Goal: Task Accomplishment & Management: Manage account settings

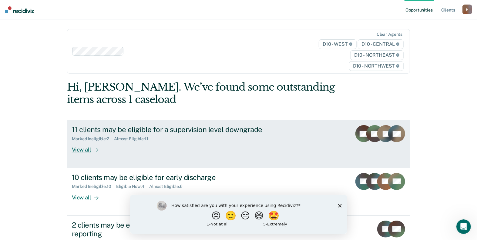
click at [75, 150] on div "View all" at bounding box center [89, 147] width 34 height 12
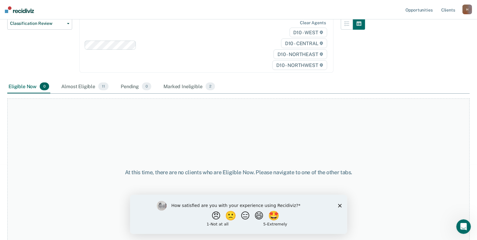
scroll to position [81, 0]
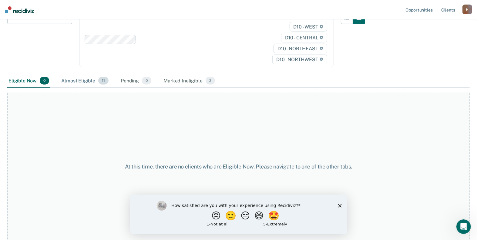
click at [89, 81] on div "Almost Eligible 11" at bounding box center [85, 80] width 50 height 13
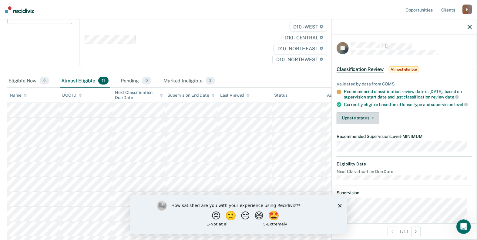
click at [374, 121] on button "Update status" at bounding box center [357, 118] width 43 height 12
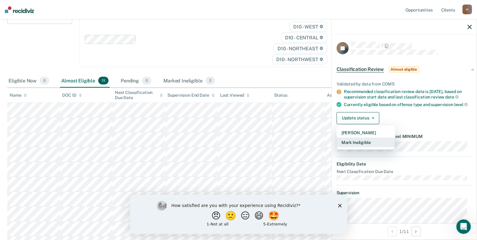
click at [371, 147] on button "Mark Ineligible" at bounding box center [365, 143] width 58 height 10
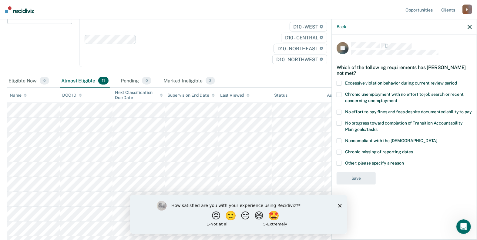
click at [341, 163] on label "Other: please specify a reason" at bounding box center [403, 164] width 135 height 6
click at [404, 161] on input "Other: please specify a reason" at bounding box center [404, 161] width 0 height 0
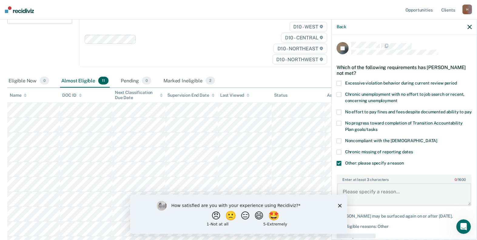
click at [357, 193] on textarea "Enter at least 3 characters 0 / 1600" at bounding box center [404, 194] width 134 height 22
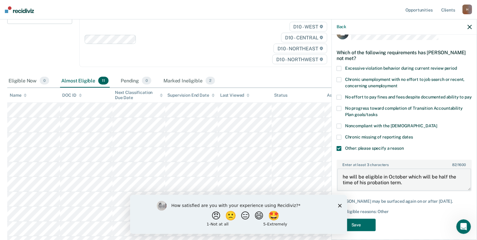
scroll to position [23, 0]
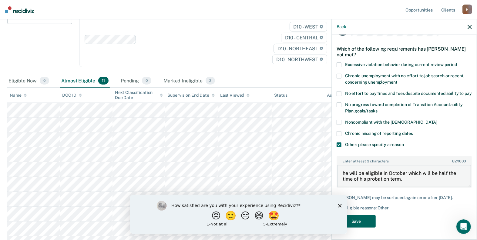
type textarea "he will be eligible in October which will be half the time of his probation ter…"
click at [364, 221] on button "Save" at bounding box center [355, 221] width 39 height 12
click at [338, 204] on polygon "Close survey" at bounding box center [339, 206] width 4 height 4
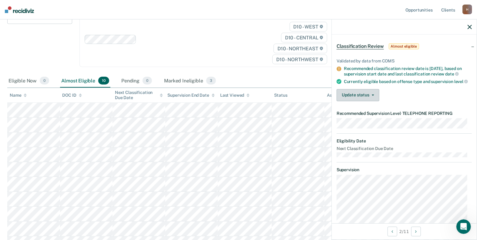
click at [372, 96] on icon "button" at bounding box center [372, 95] width 2 height 1
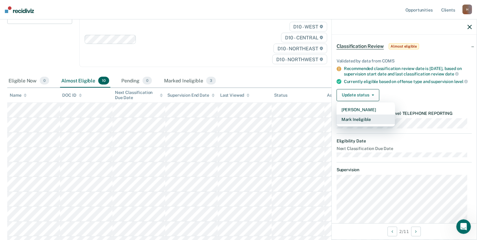
click at [375, 123] on button "Mark Ineligible" at bounding box center [365, 120] width 58 height 10
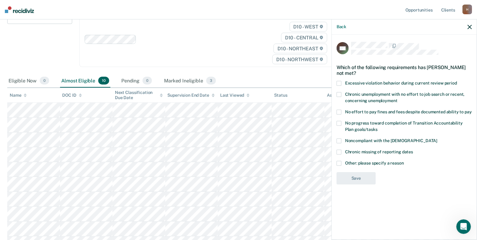
click at [339, 110] on span at bounding box center [338, 112] width 5 height 5
click at [471, 110] on input "No effort to pay fines and fees despite documented ability to pay" at bounding box center [471, 110] width 0 height 0
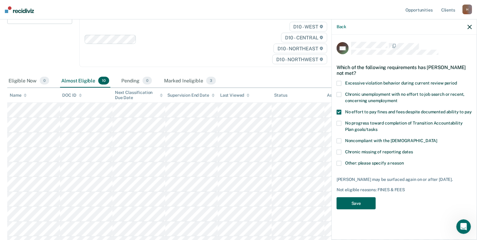
click at [351, 202] on button "Save" at bounding box center [355, 203] width 39 height 12
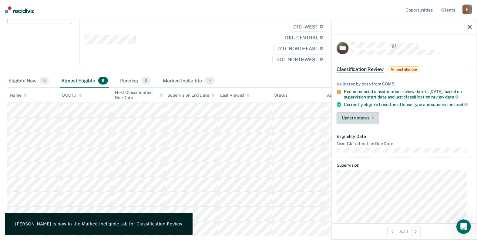
click at [365, 123] on button "Update status" at bounding box center [357, 118] width 43 height 12
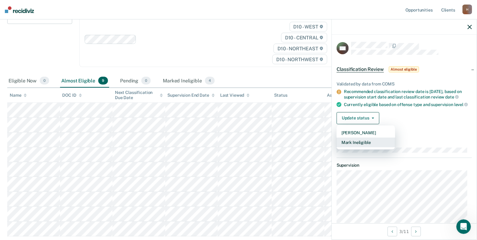
click at [364, 147] on button "Mark Ineligible" at bounding box center [365, 143] width 58 height 10
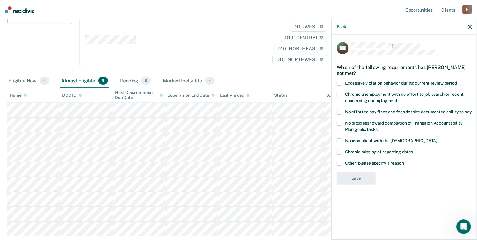
click at [339, 161] on span at bounding box center [338, 163] width 5 height 5
click at [404, 161] on input "Other: please specify a reason" at bounding box center [404, 161] width 0 height 0
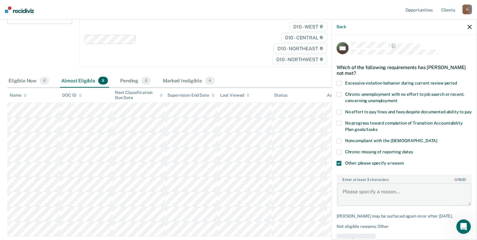
click at [359, 197] on textarea "Enter at least 3 characters 0 / 1600" at bounding box center [404, 194] width 134 height 22
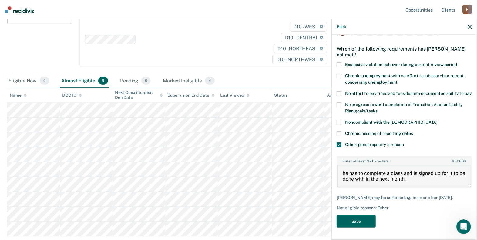
type textarea "he has to complete a class and is signed up for it to be done with in the next …"
click at [351, 218] on button "Save" at bounding box center [355, 221] width 39 height 12
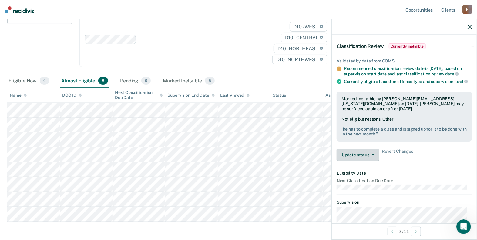
click at [372, 157] on button "Update status" at bounding box center [357, 155] width 43 height 12
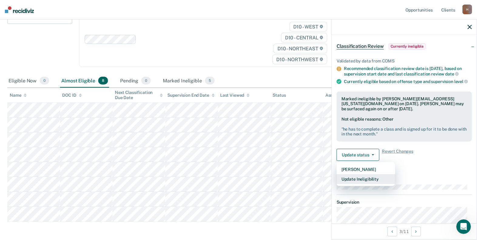
click at [367, 181] on button "Update Ineligibility" at bounding box center [365, 179] width 58 height 10
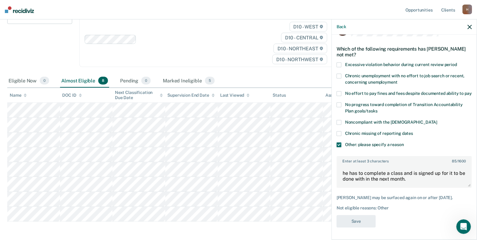
click at [339, 91] on span at bounding box center [338, 93] width 5 height 5
click at [471, 91] on input "No effort to pay fines and fees despite documented ability to pay" at bounding box center [471, 91] width 0 height 0
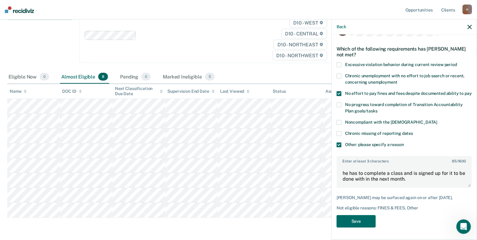
scroll to position [91, 0]
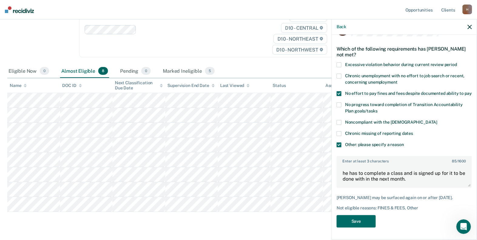
click at [339, 91] on span at bounding box center [338, 93] width 5 height 5
click at [471, 91] on input "No effort to pay fines and fees despite documented ability to pay" at bounding box center [471, 91] width 0 height 0
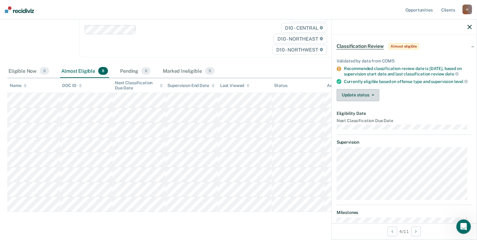
click at [374, 95] on button "Update status" at bounding box center [357, 95] width 43 height 12
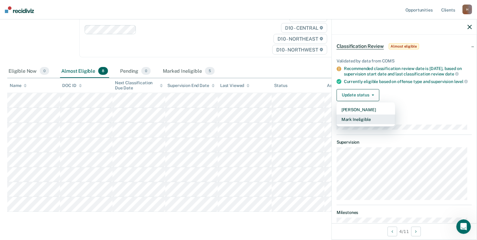
click at [364, 124] on button "Mark Ineligible" at bounding box center [365, 120] width 58 height 10
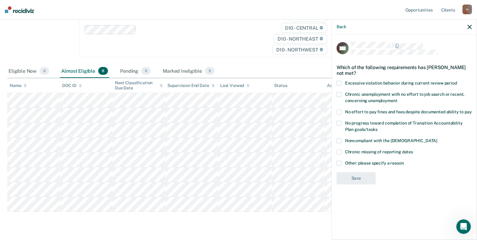
click at [340, 111] on span at bounding box center [338, 112] width 5 height 5
click at [471, 110] on input "No effort to pay fines and fees despite documented ability to pay" at bounding box center [471, 110] width 0 height 0
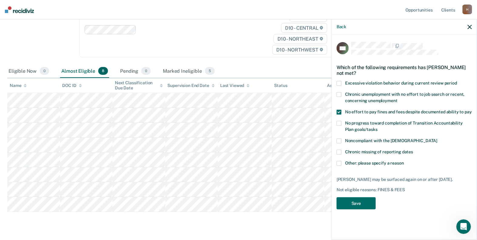
click at [356, 195] on div "NS Which of the following requirements has [PERSON_NAME] not met? Excessive vio…" at bounding box center [403, 127] width 135 height 171
click at [356, 203] on button "Save" at bounding box center [355, 203] width 39 height 12
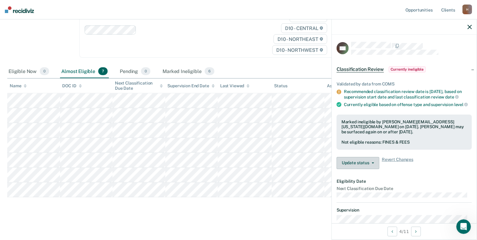
click at [369, 168] on button "Update status" at bounding box center [357, 163] width 43 height 12
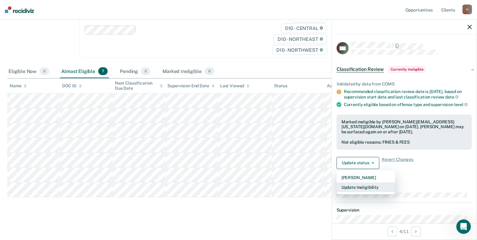
click at [368, 192] on button "Update Ineligibility" at bounding box center [365, 187] width 58 height 10
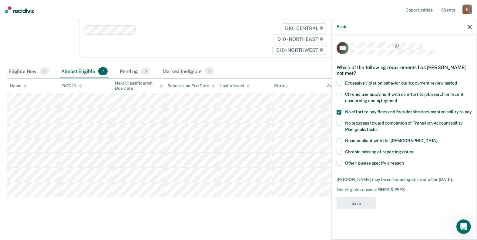
click at [339, 111] on span at bounding box center [338, 112] width 5 height 5
click at [471, 110] on input "No effort to pay fines and fees despite documented ability to pay" at bounding box center [471, 110] width 0 height 0
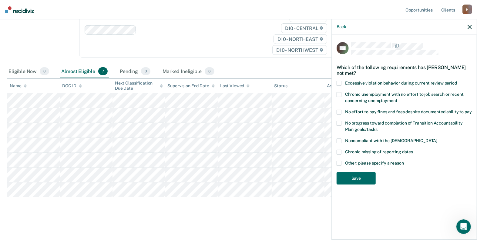
click at [339, 111] on span at bounding box center [338, 112] width 5 height 5
click at [471, 110] on input "No effort to pay fines and fees despite documented ability to pay" at bounding box center [471, 110] width 0 height 0
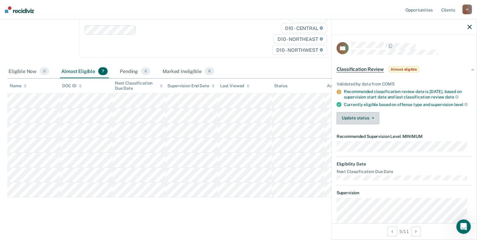
click at [368, 121] on button "Update status" at bounding box center [357, 118] width 43 height 12
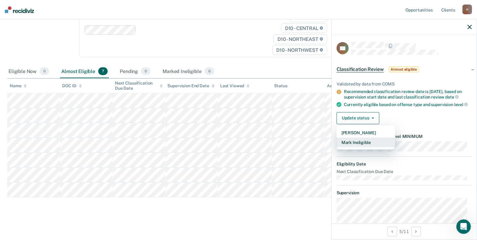
click at [367, 146] on button "Mark Ineligible" at bounding box center [365, 143] width 58 height 10
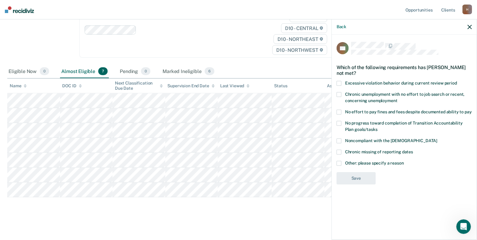
click at [337, 162] on span at bounding box center [338, 163] width 5 height 5
click at [404, 161] on input "Other: please specify a reason" at bounding box center [404, 161] width 0 height 0
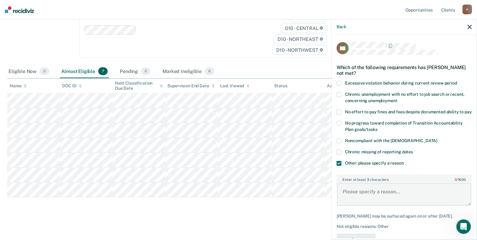
click at [352, 192] on textarea "Enter at least 3 characters 0 / 1600" at bounding box center [404, 194] width 134 height 22
click at [423, 201] on textarea "is currently in the COG class" at bounding box center [404, 194] width 134 height 22
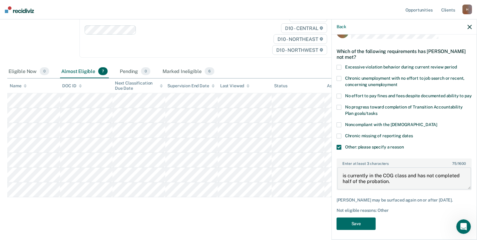
scroll to position [23, 0]
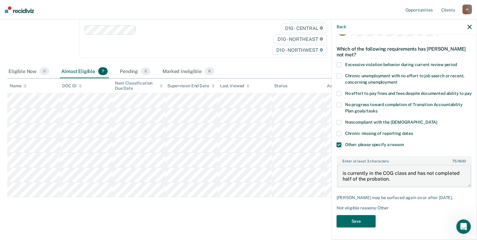
click at [341, 174] on textarea "is currently in the COG class and has not completed half of the probation." at bounding box center [404, 176] width 134 height 22
type textarea "He is currently in the COG class and has not completed half of the probation."
click at [350, 224] on button "Save" at bounding box center [355, 221] width 39 height 12
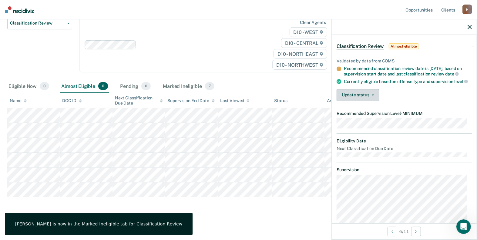
click at [371, 96] on icon "button" at bounding box center [372, 95] width 2 height 1
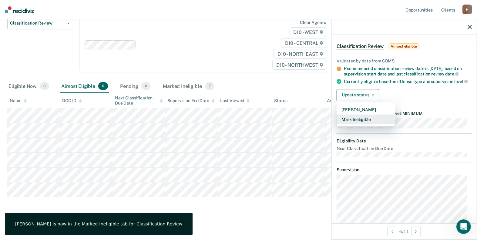
click at [371, 122] on button "Mark Ineligible" at bounding box center [365, 120] width 58 height 10
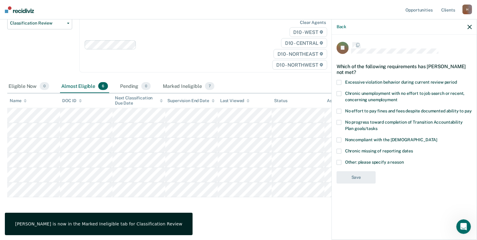
scroll to position [0, 0]
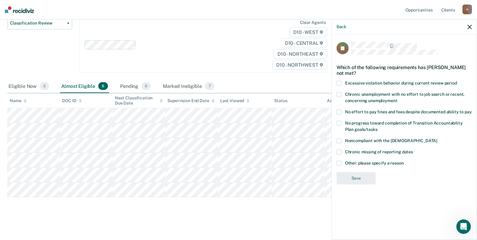
click at [341, 110] on span at bounding box center [338, 112] width 5 height 5
click at [471, 110] on input "No effort to pay fines and fees despite documented ability to pay" at bounding box center [471, 110] width 0 height 0
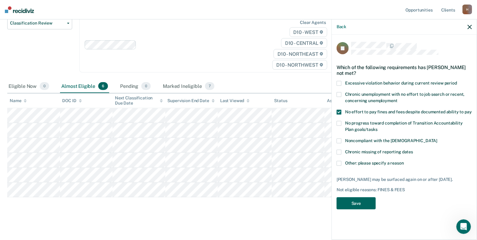
click at [355, 200] on button "Save" at bounding box center [355, 203] width 39 height 12
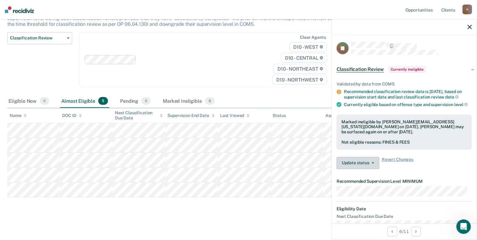
click at [369, 164] on span "button" at bounding box center [371, 162] width 5 height 1
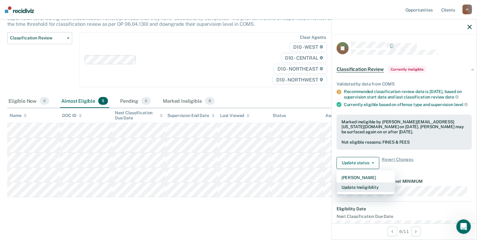
click at [361, 189] on button "Update Ineligibility" at bounding box center [365, 187] width 58 height 10
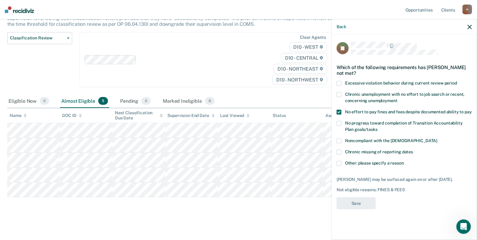
click at [339, 161] on span at bounding box center [338, 163] width 5 height 5
click at [404, 161] on input "Other: please specify a reason" at bounding box center [404, 161] width 0 height 0
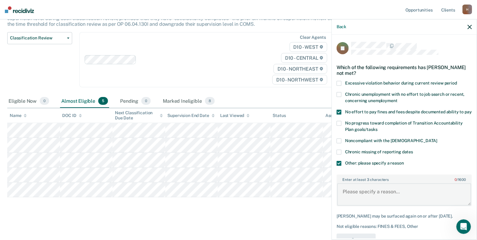
click at [385, 193] on textarea "Enter at least 3 characters 0 / 1600" at bounding box center [404, 194] width 134 height 22
click at [378, 204] on textarea "His fees are not paid and he has not completed half of the probation." at bounding box center [404, 194] width 134 height 22
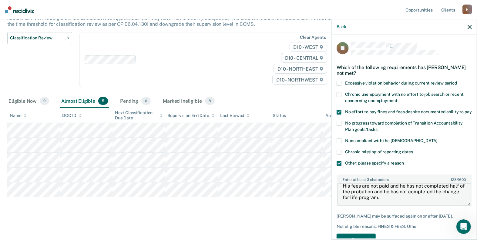
scroll to position [23, 0]
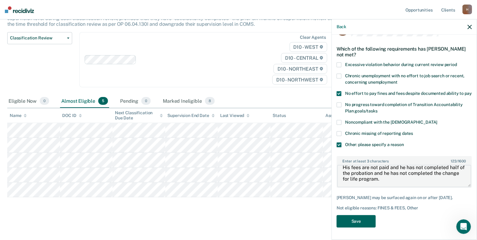
type textarea "His fees are not paid and he has not completed half of the probation and he has…"
click at [353, 221] on button "Save" at bounding box center [355, 221] width 39 height 12
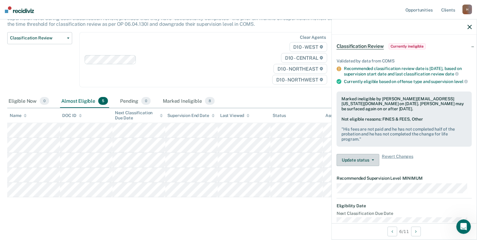
click at [369, 165] on button "Update status" at bounding box center [357, 160] width 43 height 12
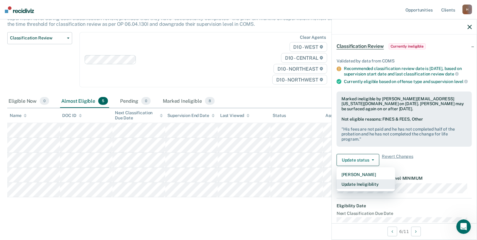
click at [355, 189] on button "Update Ineligibility" at bounding box center [365, 184] width 58 height 10
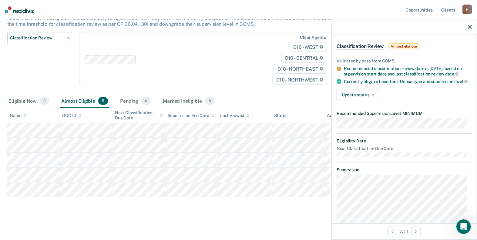
scroll to position [0, 0]
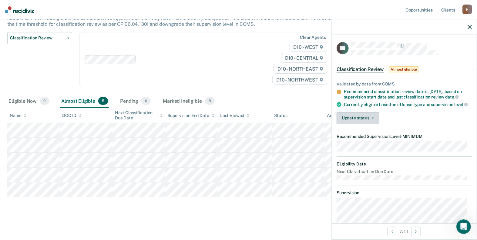
click at [371, 120] on button "Update status" at bounding box center [357, 118] width 43 height 12
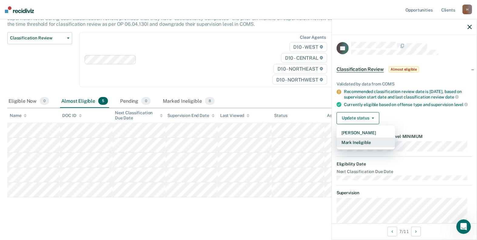
click at [366, 147] on button "Mark Ineligible" at bounding box center [365, 143] width 58 height 10
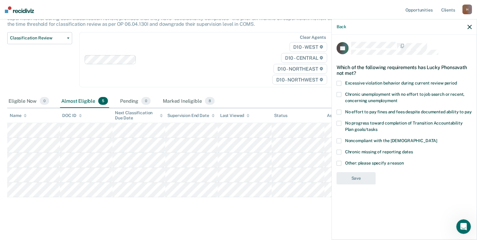
click at [337, 139] on span at bounding box center [338, 140] width 5 height 5
click at [437, 138] on input "Noncompliant with the [DEMOGRAPHIC_DATA]" at bounding box center [437, 138] width 0 height 0
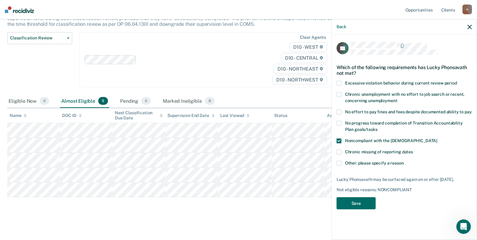
click at [341, 161] on label "Other: please specify a reason" at bounding box center [403, 164] width 135 height 6
click at [404, 161] on input "Other: please specify a reason" at bounding box center [404, 161] width 0 height 0
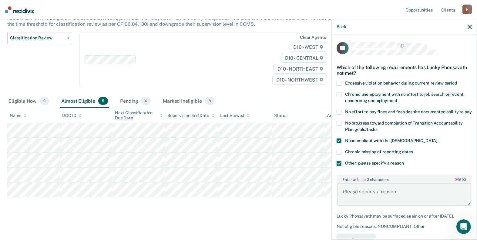
click at [361, 204] on textarea "Enter at least 3 characters 0 / 1600" at bounding box center [404, 194] width 134 height 22
drag, startPoint x: 406, startPoint y: 202, endPoint x: 407, endPoint y: 205, distance: 3.4
click at [407, 205] on textarea "has to complete the weapons class and has not complete half the probation and s…" at bounding box center [404, 194] width 134 height 22
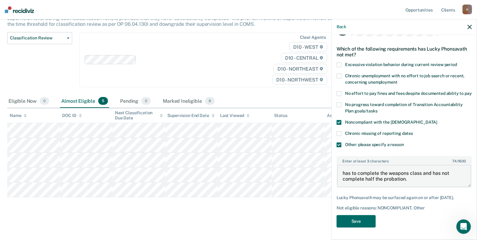
scroll to position [28, 0]
type textarea "has to complete the weapons class and has not complete half the probation."
click at [359, 220] on button "Save" at bounding box center [355, 221] width 39 height 12
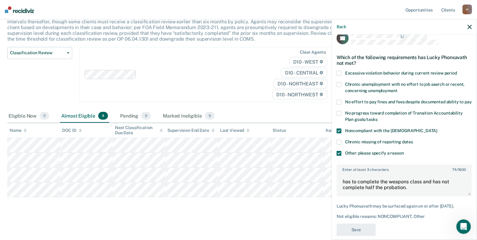
scroll to position [0, 0]
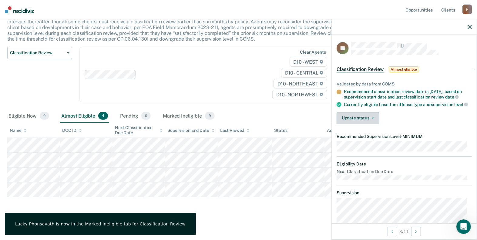
click at [369, 121] on button "Update status" at bounding box center [357, 118] width 43 height 12
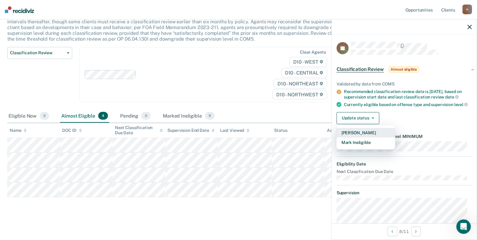
click at [365, 138] on button "[PERSON_NAME]" at bounding box center [365, 133] width 58 height 10
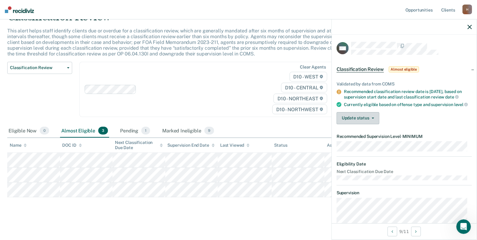
drag, startPoint x: 331, startPoint y: 173, endPoint x: 373, endPoint y: 128, distance: 61.3
click at [373, 124] on button "Update status" at bounding box center [357, 118] width 43 height 12
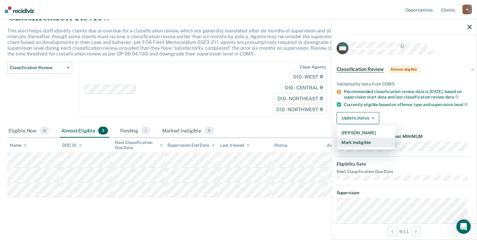
click at [370, 147] on button "Mark Ineligible" at bounding box center [365, 143] width 58 height 10
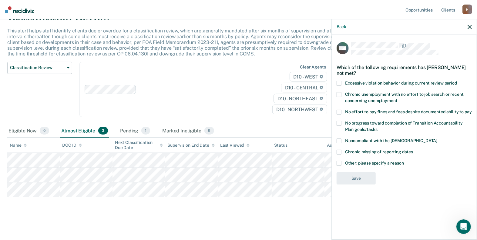
click at [337, 111] on span at bounding box center [338, 112] width 5 height 5
click at [471, 110] on input "No effort to pay fines and fees despite documented ability to pay" at bounding box center [471, 110] width 0 height 0
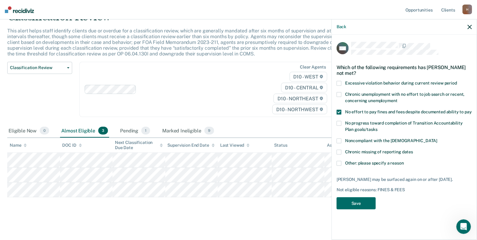
click at [341, 111] on span at bounding box center [338, 112] width 5 height 5
click at [471, 110] on input "No effort to pay fines and fees despite documented ability to pay" at bounding box center [471, 110] width 0 height 0
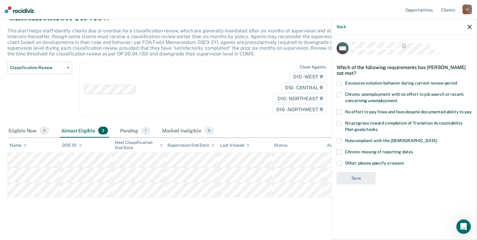
click at [339, 161] on span at bounding box center [338, 163] width 5 height 5
click at [404, 161] on input "Other: please specify a reason" at bounding box center [404, 161] width 0 height 0
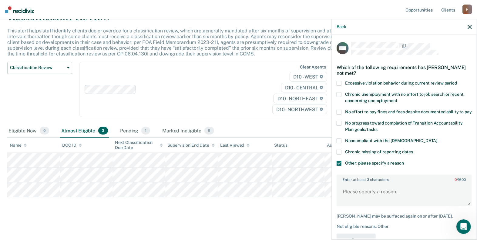
click at [339, 166] on span at bounding box center [338, 163] width 5 height 5
click at [404, 161] on input "Other: please specify a reason" at bounding box center [404, 161] width 0 height 0
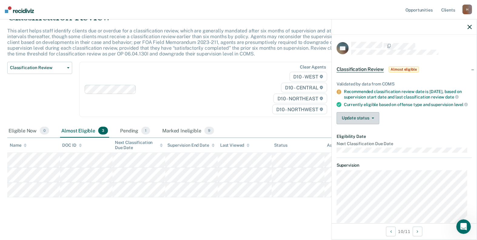
click at [373, 122] on button "Update status" at bounding box center [357, 118] width 43 height 12
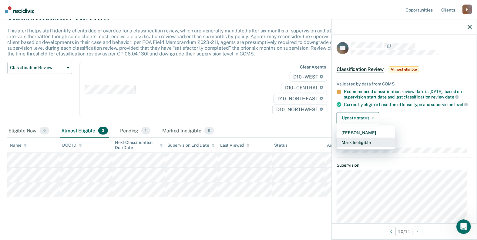
click at [368, 147] on button "Mark Ineligible" at bounding box center [365, 143] width 58 height 10
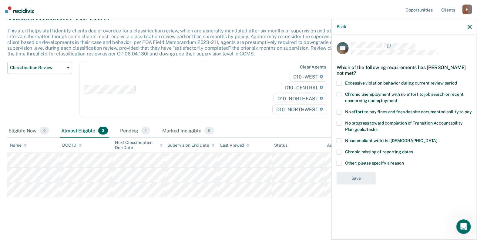
click at [338, 162] on span at bounding box center [338, 163] width 5 height 5
click at [404, 161] on input "Other: please specify a reason" at bounding box center [404, 161] width 0 height 0
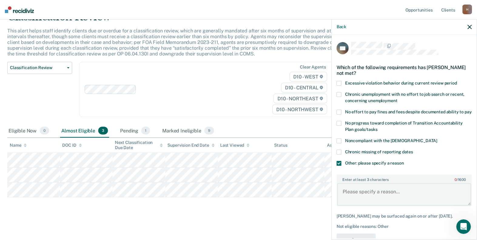
click at [349, 191] on textarea "Enter at least 3 characters 0 / 1600" at bounding box center [404, 194] width 134 height 22
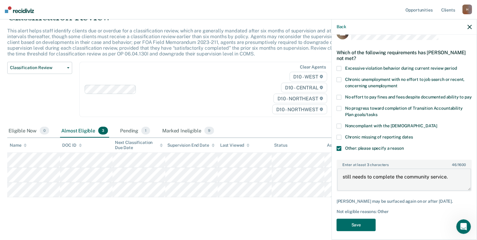
scroll to position [23, 0]
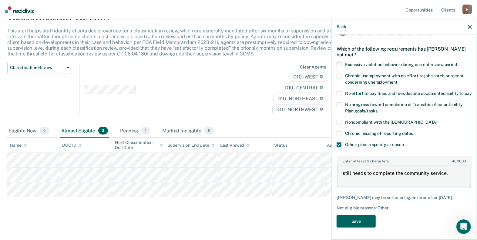
type textarea "still needs to complete the community service."
click at [360, 218] on button "Save" at bounding box center [355, 221] width 39 height 12
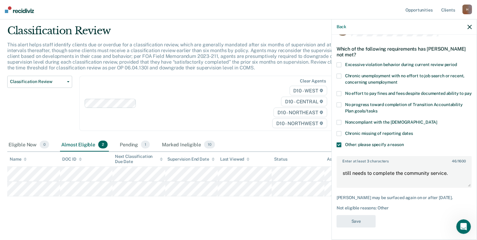
scroll to position [16, 0]
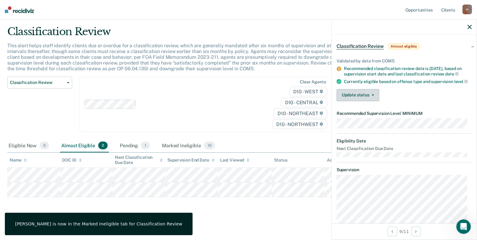
click at [372, 96] on icon "button" at bounding box center [372, 95] width 2 height 1
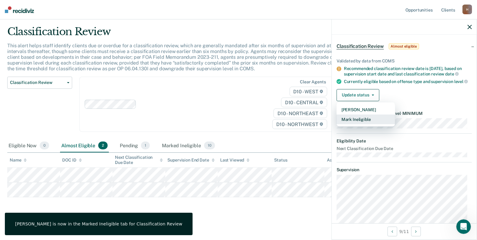
click at [366, 124] on button "Mark Ineligible" at bounding box center [365, 120] width 58 height 10
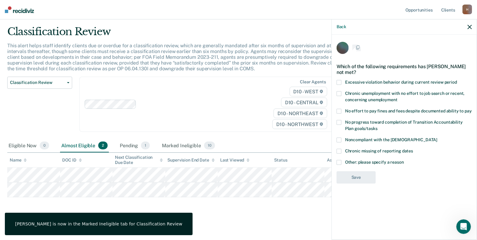
scroll to position [0, 0]
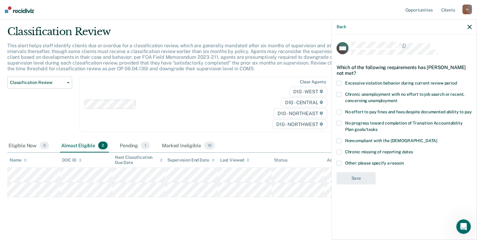
click at [284, 197] on div "Classification Review This alert helps staff identify clients due or overdue fo…" at bounding box center [238, 119] width 462 height 189
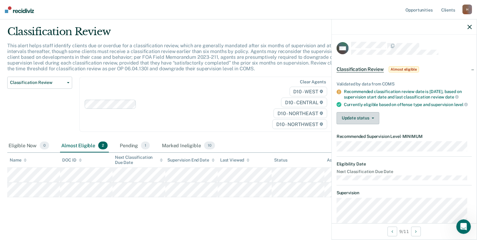
drag, startPoint x: 284, startPoint y: 197, endPoint x: 374, endPoint y: 125, distance: 115.4
click at [374, 124] on button "Update status" at bounding box center [357, 118] width 43 height 12
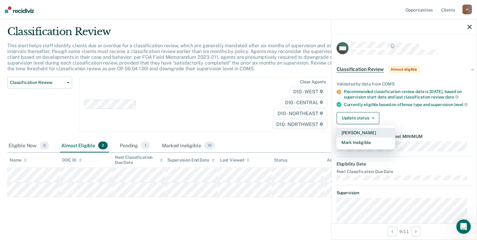
click at [368, 138] on button "[PERSON_NAME]" at bounding box center [365, 133] width 58 height 10
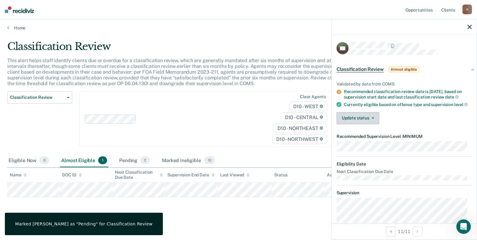
click at [374, 124] on button "Update status" at bounding box center [357, 118] width 43 height 12
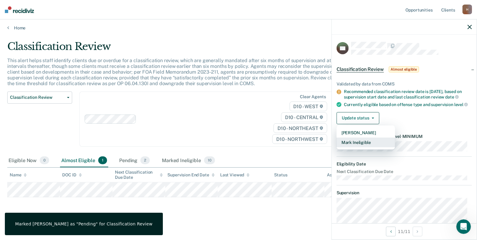
click at [362, 145] on button "Mark Ineligible" at bounding box center [365, 143] width 58 height 10
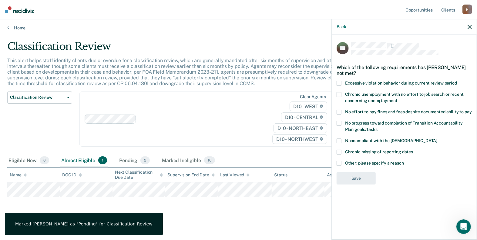
click at [341, 163] on span at bounding box center [338, 163] width 5 height 5
click at [404, 161] on input "Other: please specify a reason" at bounding box center [404, 161] width 0 height 0
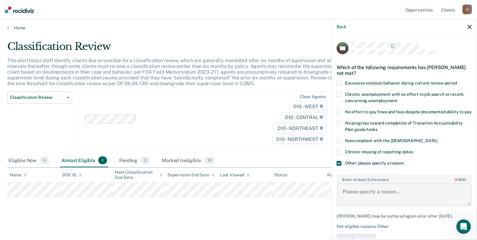
click at [355, 199] on textarea "Enter at least 3 characters 0 / 1600" at bounding box center [404, 194] width 134 height 22
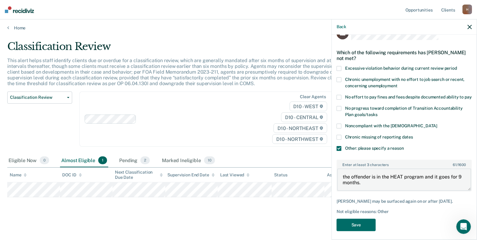
scroll to position [23, 0]
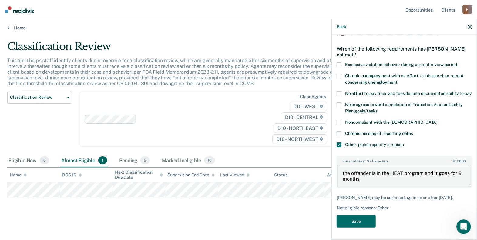
click at [344, 172] on textarea "the offender is in the HEAT program and it goes for 9 months." at bounding box center [404, 176] width 134 height 22
type textarea "The offender is in the HEAT program and it goes for 9 months."
click at [354, 219] on button "Save" at bounding box center [355, 221] width 39 height 12
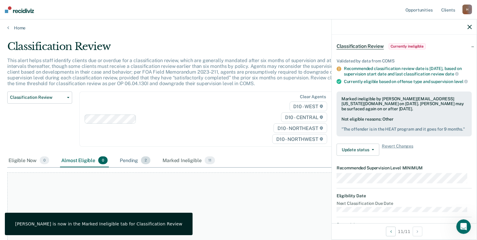
click at [139, 158] on div "Pending 2" at bounding box center [134, 160] width 33 height 13
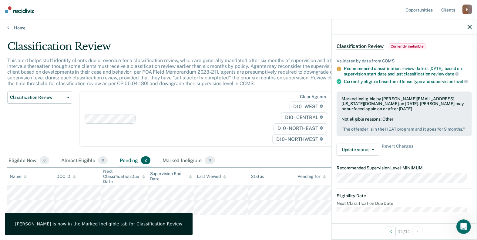
scroll to position [20, 0]
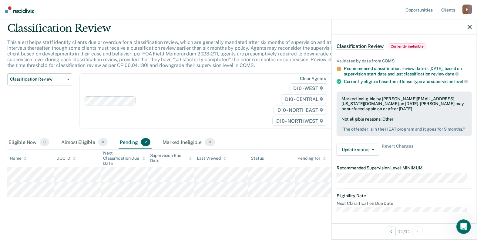
click at [469, 28] on icon "button" at bounding box center [469, 27] width 4 height 4
